Goal: Information Seeking & Learning: Find specific fact

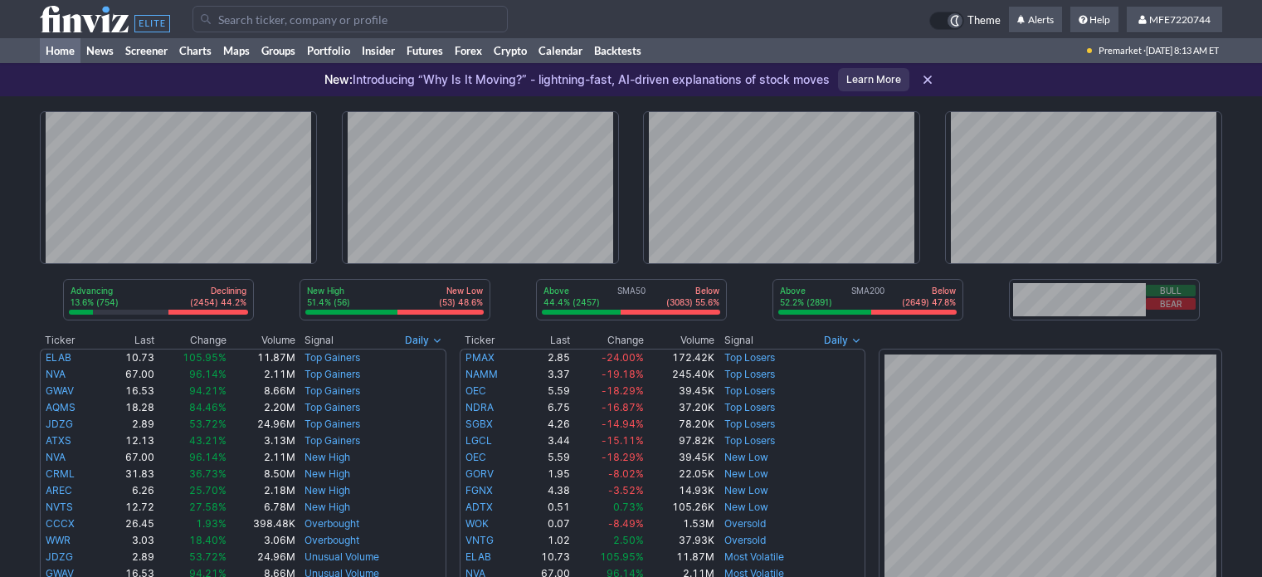
drag, startPoint x: 0, startPoint y: 0, endPoint x: 303, endPoint y: 19, distance: 303.4
click at [302, 20] on input "Search" at bounding box center [349, 19] width 315 height 27
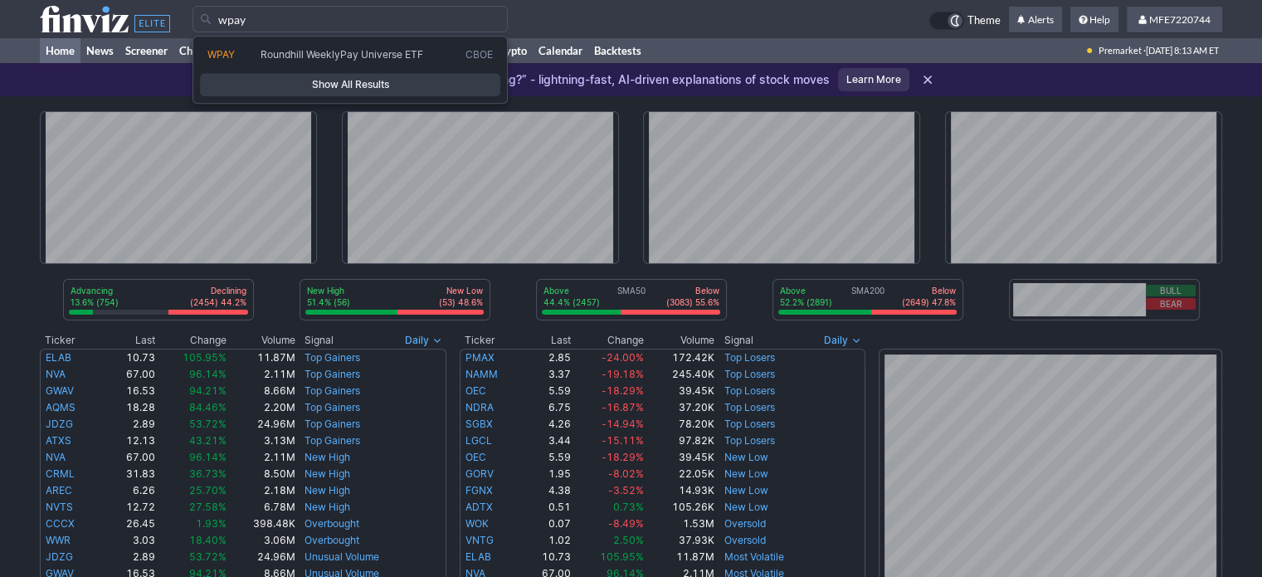
type input "wpay"
click at [356, 82] on span "Show All Results" at bounding box center [349, 84] width 285 height 17
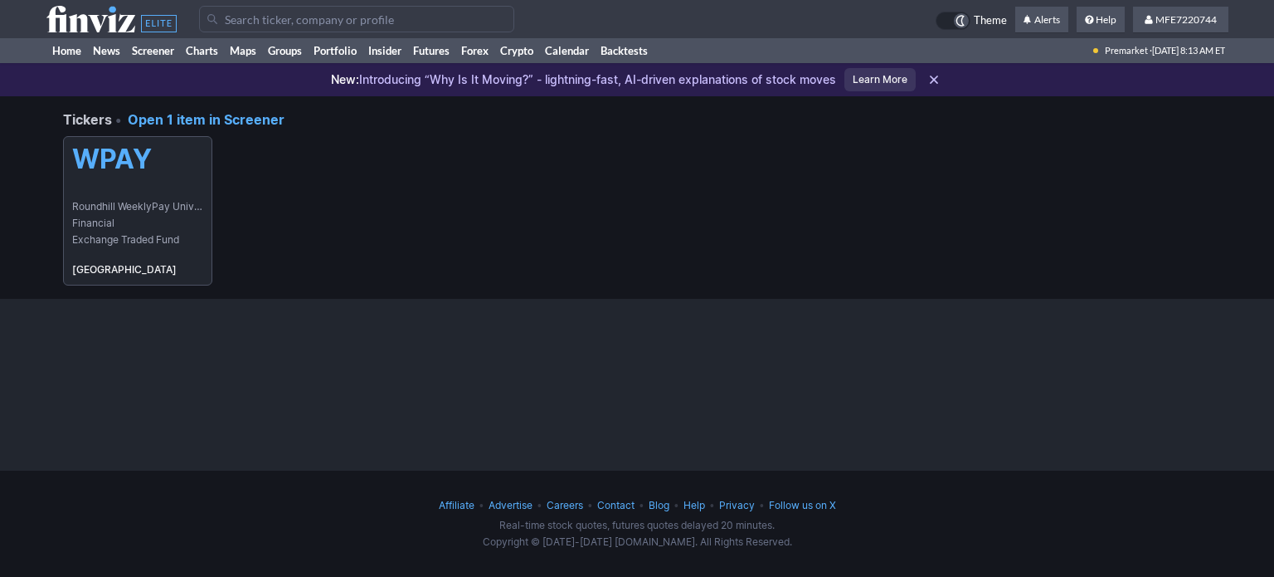
click at [106, 186] on link "WPAY Roundhill WeeklyPay Universe ETF Financial Exchange Traded Fund USA" at bounding box center [137, 210] width 149 height 149
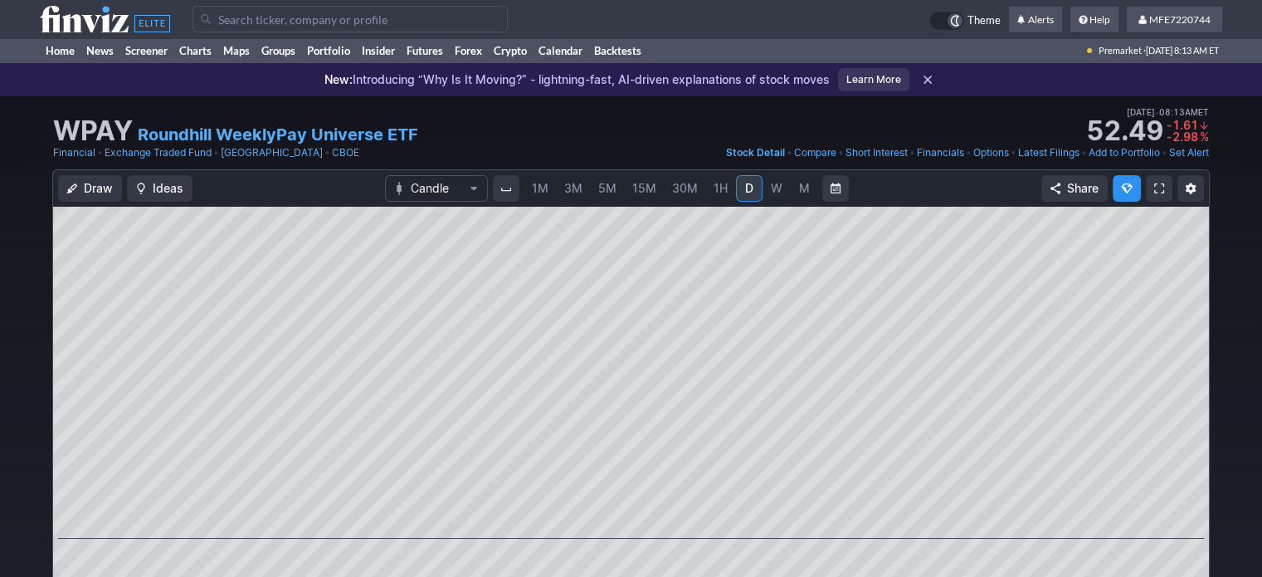
click at [357, 26] on input "Search" at bounding box center [349, 19] width 315 height 27
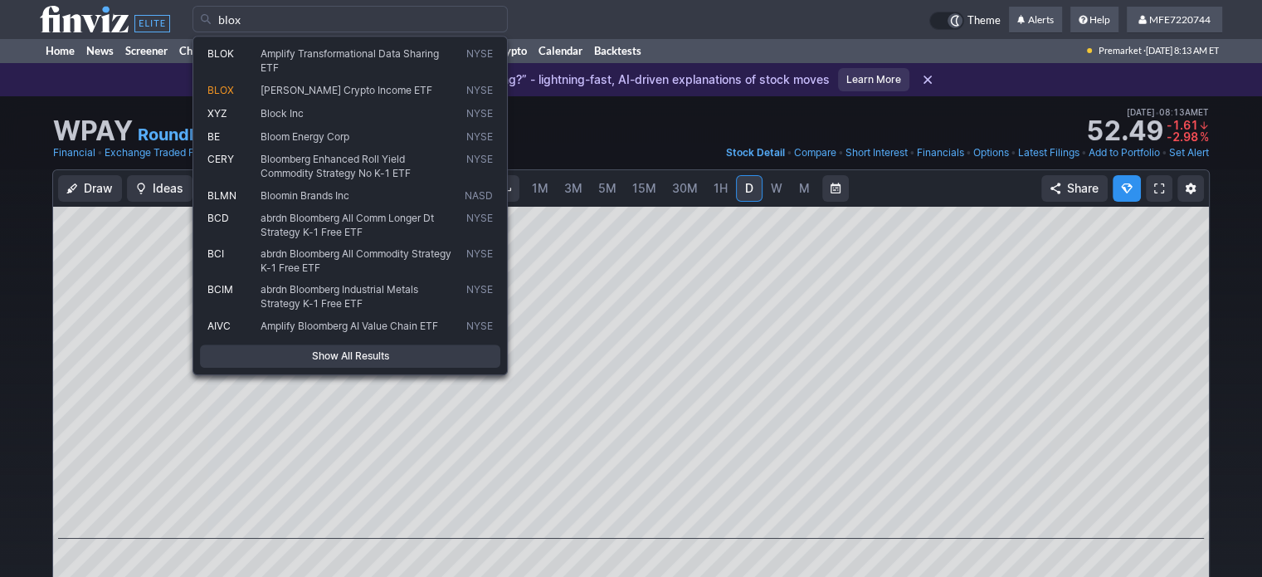
type input "blox"
